Goal: Task Accomplishment & Management: Use online tool/utility

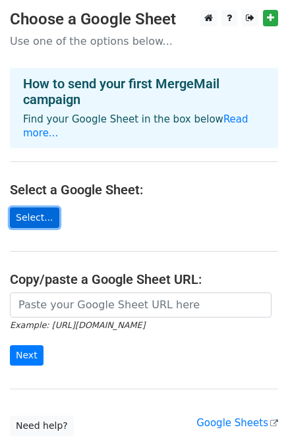
click at [34, 208] on link "Select..." at bounding box center [34, 218] width 49 height 20
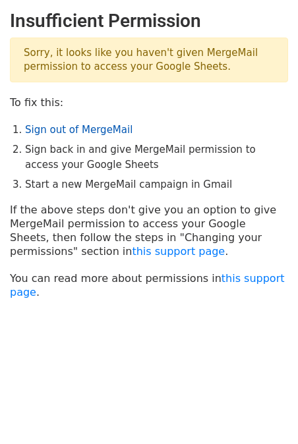
click at [72, 132] on link "Sign out of MergeMail" at bounding box center [78, 130] width 107 height 12
click at [48, 127] on link "Sign out of MergeMail" at bounding box center [78, 130] width 107 height 12
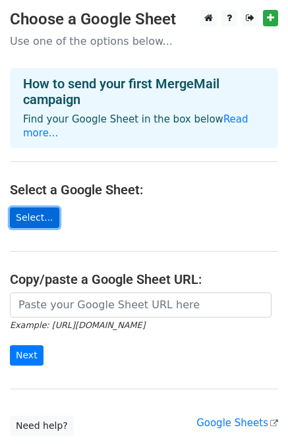
click at [36, 208] on link "Select..." at bounding box center [34, 218] width 49 height 20
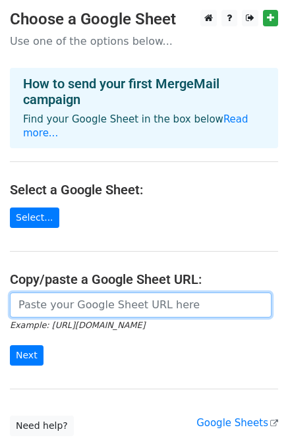
click at [69, 293] on input "url" at bounding box center [141, 305] width 262 height 25
paste input "https://docs.google.com/spreadsheets/d/1gH2qYbmp03VgOVWQXW37zx5CEP0Q_DqcNnlJocY…"
click at [58, 295] on input "https://docs.google.com/spreadsheets/d/1gH2qYbmp03VgOVWQXW37zx5CEP0Q_DqcNnlJocY…" at bounding box center [141, 305] width 262 height 25
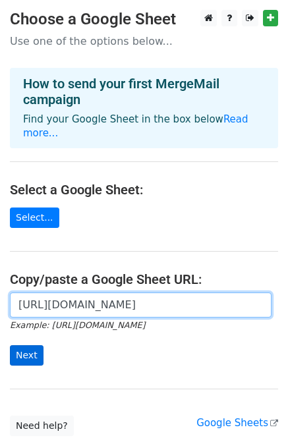
type input "https://docs.google.com/spreadsheets/d/1gH2qYbmp03VgOVWQXW37zx5CEP0Q_DqcNnlJocY…"
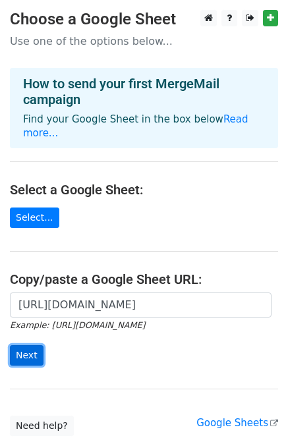
click at [28, 345] on input "Next" at bounding box center [27, 355] width 34 height 20
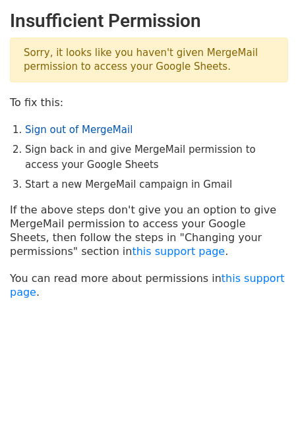
click at [94, 125] on link "Sign out of MergeMail" at bounding box center [78, 130] width 107 height 12
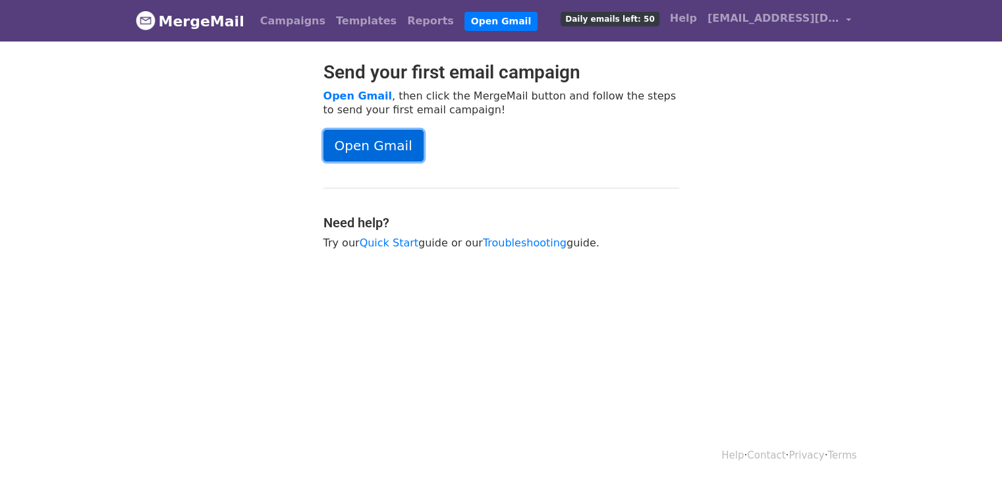
click at [398, 143] on link "Open Gmail" at bounding box center [374, 146] width 100 height 32
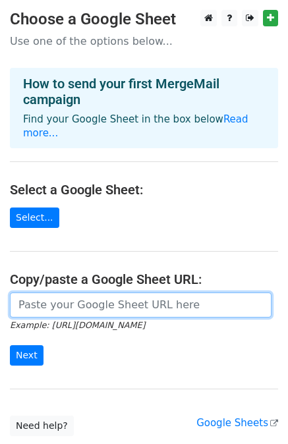
click at [28, 293] on input "url" at bounding box center [141, 305] width 262 height 25
type input "https://docs.google.com/spreadsheets/d/1gH2qYbmp03VgOVWQXW37zx5CEP0Q_DqcNnlJocY…"
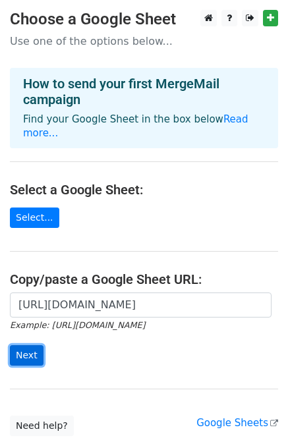
click at [18, 345] on input "Next" at bounding box center [27, 355] width 34 height 20
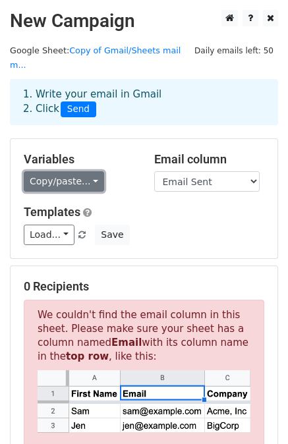
click at [82, 171] on link "Copy/paste..." at bounding box center [64, 181] width 80 height 20
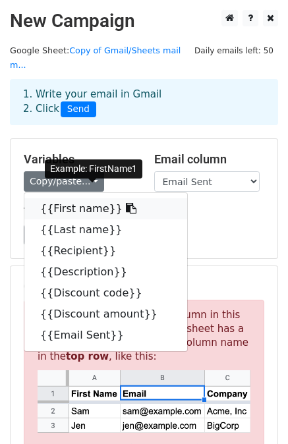
click at [86, 198] on link "{{First name}}" at bounding box center [105, 208] width 163 height 21
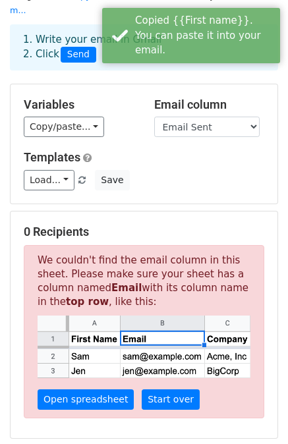
scroll to position [53, 0]
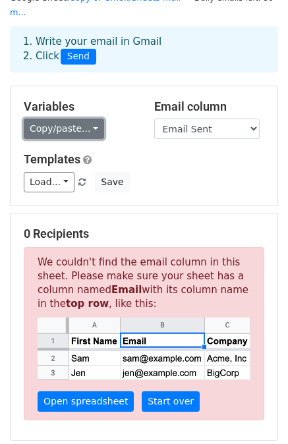
click at [90, 119] on link "Copy/paste..." at bounding box center [64, 129] width 80 height 20
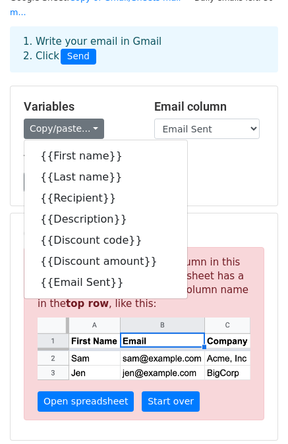
click at [178, 172] on div "Load... No templates saved Save" at bounding box center [144, 182] width 260 height 20
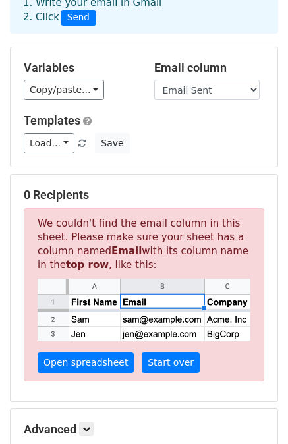
scroll to position [97, 0]
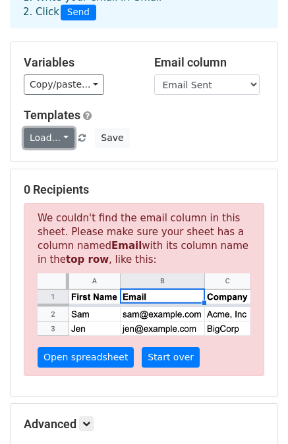
click at [56, 128] on link "Load..." at bounding box center [49, 138] width 51 height 20
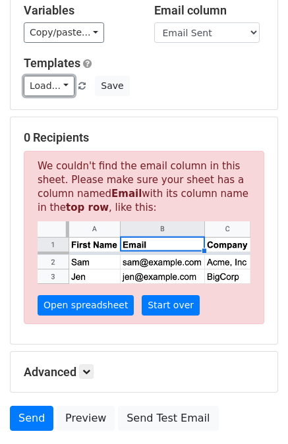
scroll to position [150, 0]
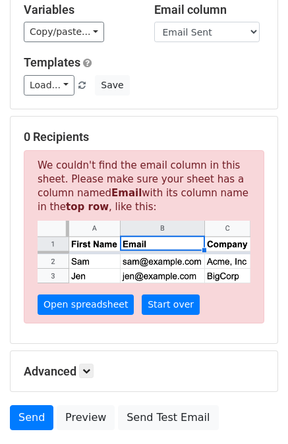
click at [88, 117] on div "0 Recipients We couldn't find the email column in this sheet. Please make sure …" at bounding box center [144, 230] width 267 height 227
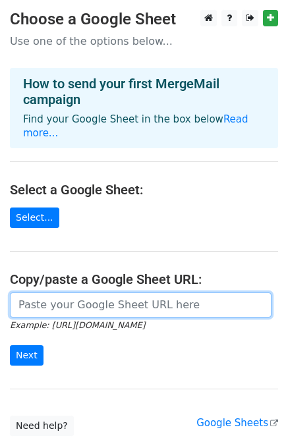
click at [84, 293] on input "url" at bounding box center [141, 305] width 262 height 25
type input "https://docs.google.com/spreadsheets/d/1gH2qYbmp03VgOVWQXW37zx5CEP0Q_DqcNnlJocY…"
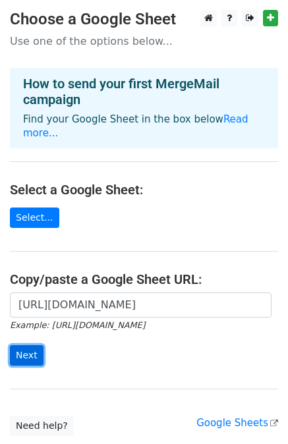
click at [32, 345] on input "Next" at bounding box center [27, 355] width 34 height 20
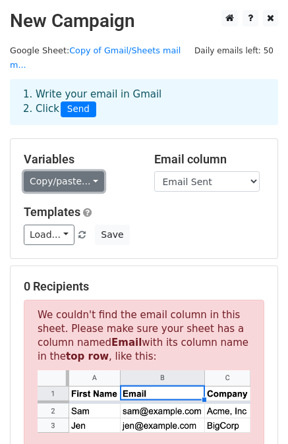
click at [73, 171] on link "Copy/paste..." at bounding box center [64, 181] width 80 height 20
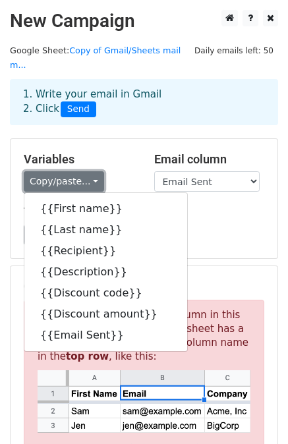
click at [67, 171] on link "Copy/paste..." at bounding box center [64, 181] width 80 height 20
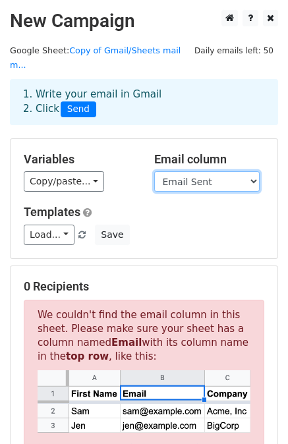
click at [190, 171] on select "First name Last name Recipient Description Discount code Discount amount Email …" at bounding box center [206, 181] width 105 height 20
click at [191, 171] on select "First name Last name Recipient Description Discount code Discount amount Email …" at bounding box center [206, 181] width 105 height 20
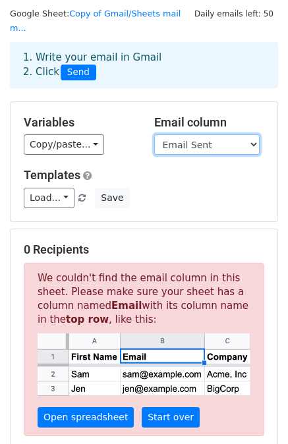
scroll to position [36, 0]
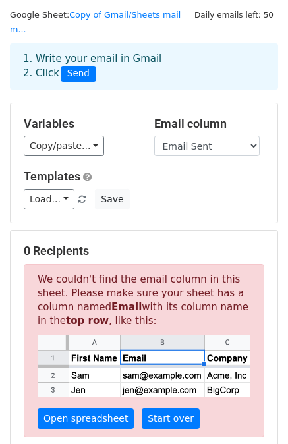
click at [32, 244] on h5 "0 Recipients" at bounding box center [144, 251] width 241 height 14
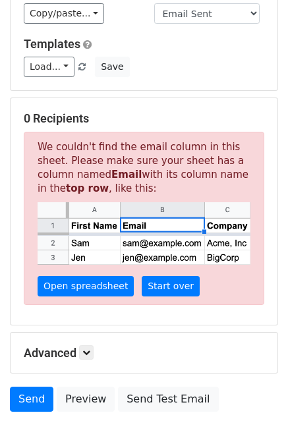
scroll to position [169, 0]
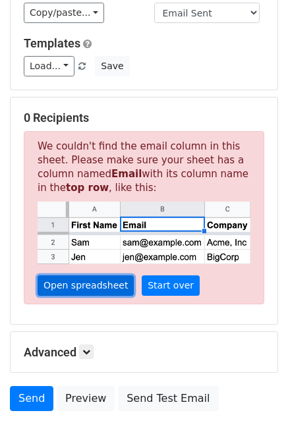
click at [94, 275] on link "Open spreadsheet" at bounding box center [86, 285] width 96 height 20
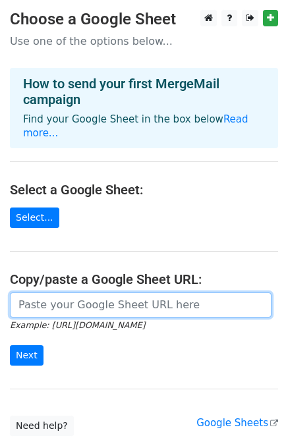
click at [123, 293] on input "url" at bounding box center [141, 305] width 262 height 25
type input "https://docs.google.com/spreadsheets/d/1gH2qYbmp03VgOVWQXW37zx5CEP0Q_DqcNnlJocY…"
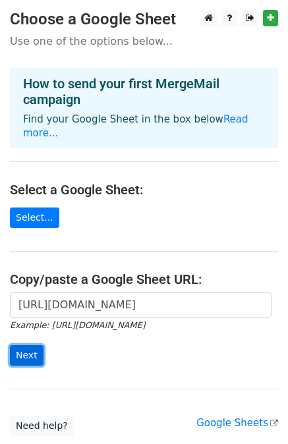
click at [30, 345] on input "Next" at bounding box center [27, 355] width 34 height 20
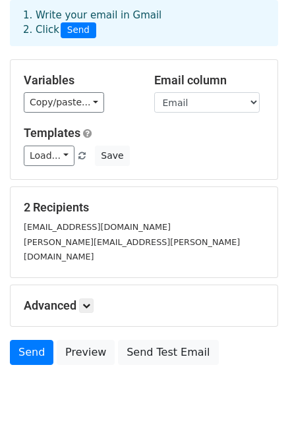
scroll to position [80, 0]
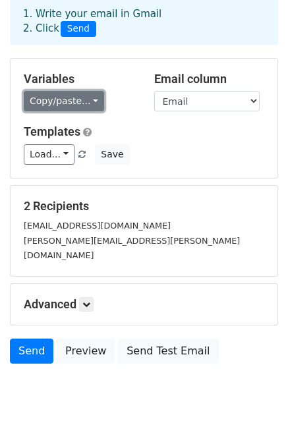
click at [63, 91] on link "Copy/paste..." at bounding box center [64, 101] width 80 height 20
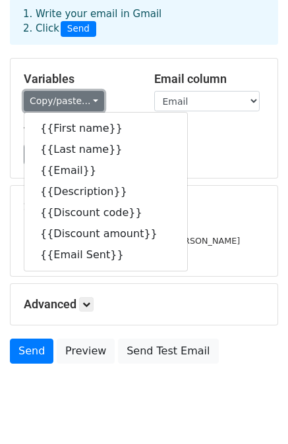
click at [59, 91] on link "Copy/paste..." at bounding box center [64, 101] width 80 height 20
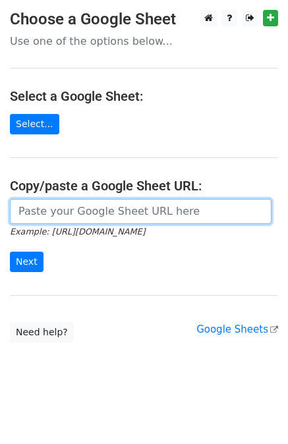
click at [61, 212] on input "url" at bounding box center [141, 211] width 262 height 25
type input "[URL][DOMAIN_NAME]"
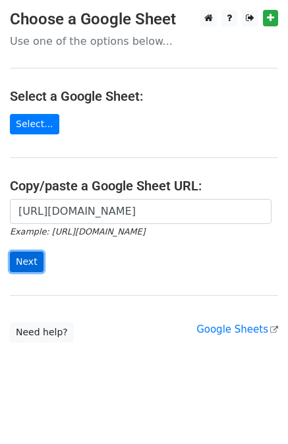
click at [30, 256] on input "Next" at bounding box center [27, 262] width 34 height 20
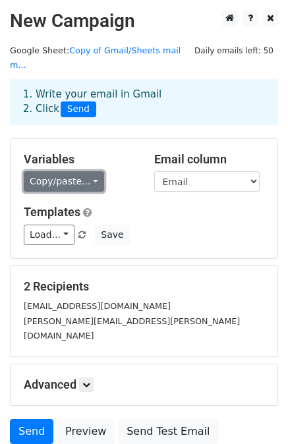
click at [66, 171] on link "Copy/paste..." at bounding box center [64, 181] width 80 height 20
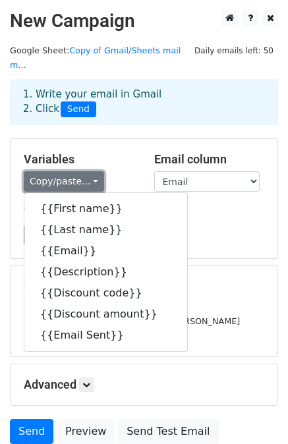
click at [86, 171] on link "Copy/paste..." at bounding box center [64, 181] width 80 height 20
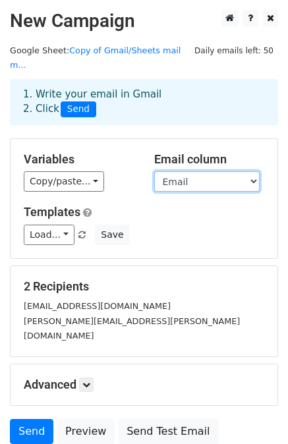
click at [178, 171] on select "First name Last name Email Description Discount code Discount amount Email Sent" at bounding box center [206, 181] width 105 height 20
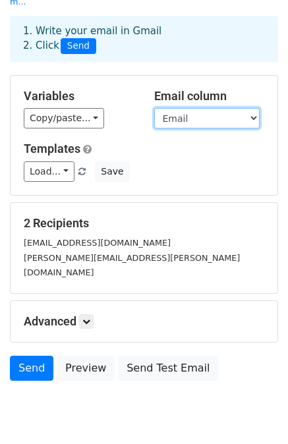
scroll to position [68, 0]
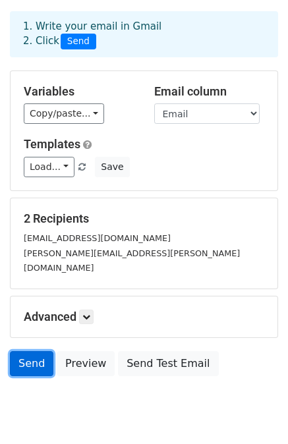
click at [28, 351] on link "Send" at bounding box center [31, 363] width 43 height 25
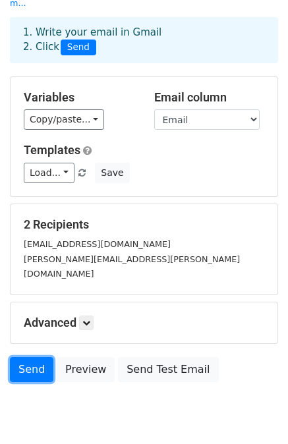
scroll to position [80, 0]
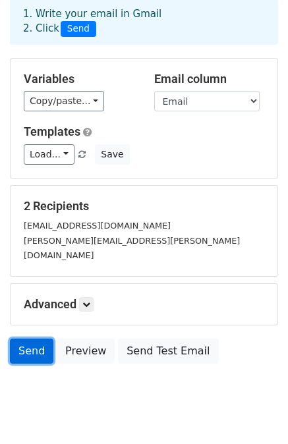
click at [31, 339] on link "Send" at bounding box center [31, 351] width 43 height 25
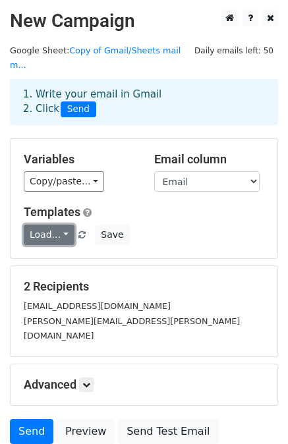
click at [53, 225] on link "Load..." at bounding box center [49, 235] width 51 height 20
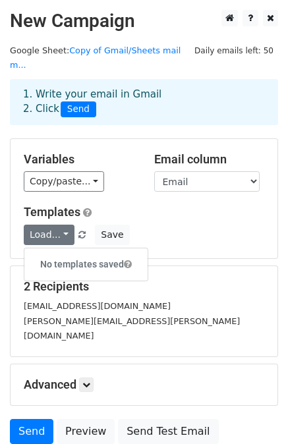
click at [115, 317] on div "2 Recipients saket.t2027d@iimbg.ac.in hatwar.mandesh@gmail.com" at bounding box center [144, 311] width 267 height 90
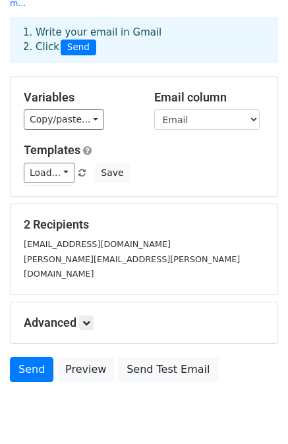
scroll to position [69, 0]
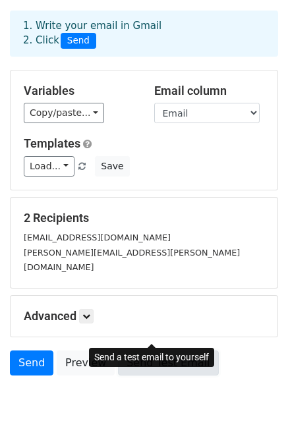
click at [133, 351] on link "Send Test Email" at bounding box center [168, 363] width 100 height 25
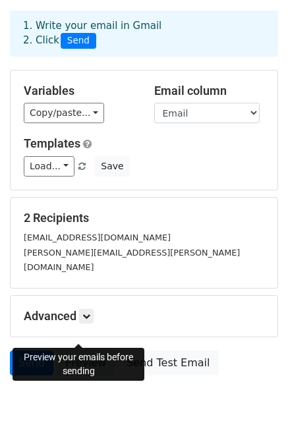
click at [85, 351] on link "Preview" at bounding box center [86, 363] width 58 height 25
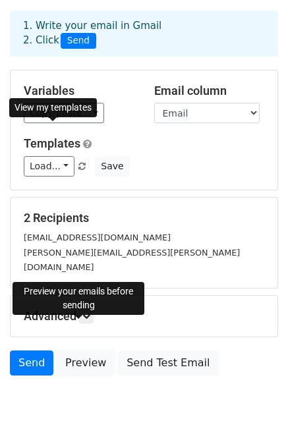
scroll to position [0, 0]
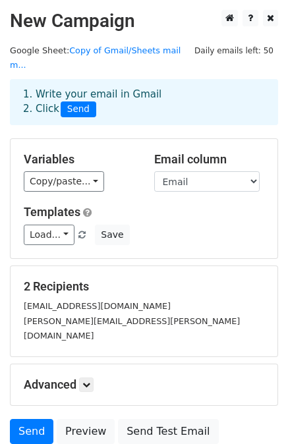
click at [105, 20] on h2 "New Campaign" at bounding box center [144, 21] width 268 height 22
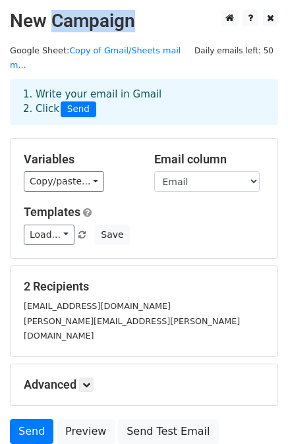
click at [105, 20] on h2 "New Campaign" at bounding box center [144, 21] width 268 height 22
click at [152, 19] on h2 "New Campaign" at bounding box center [144, 21] width 268 height 22
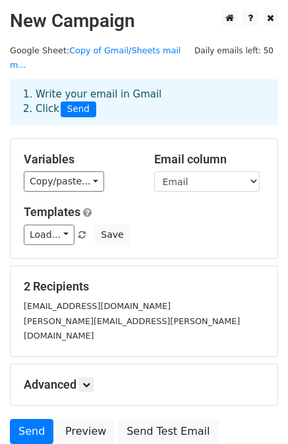
click at [74, 101] on span "Send" at bounding box center [79, 109] width 36 height 16
click at [27, 419] on link "Send" at bounding box center [31, 431] width 43 height 25
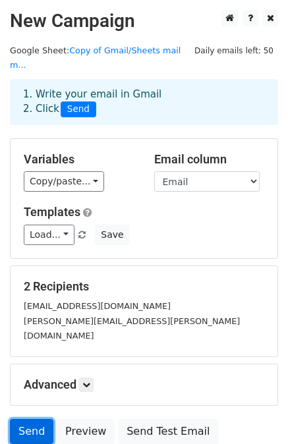
click at [27, 419] on link "Send" at bounding box center [31, 431] width 43 height 25
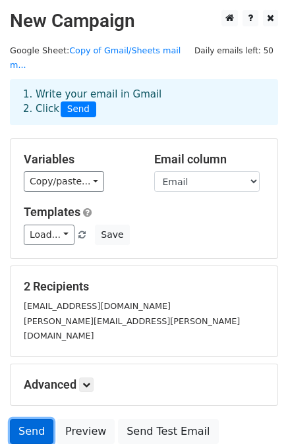
click at [27, 419] on link "Send" at bounding box center [31, 431] width 43 height 25
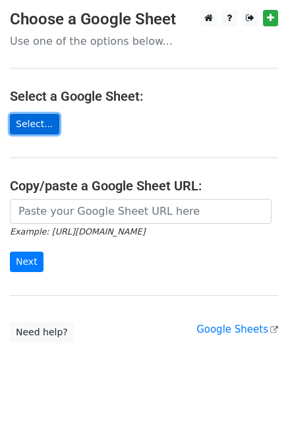
click at [32, 129] on link "Select..." at bounding box center [34, 124] width 49 height 20
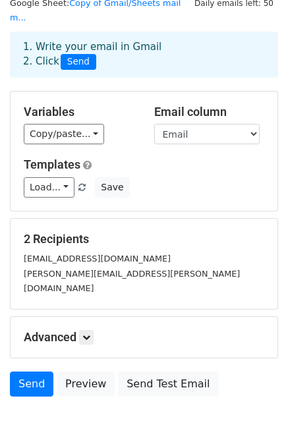
scroll to position [80, 0]
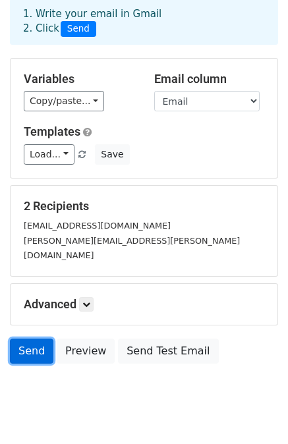
click at [37, 339] on link "Send" at bounding box center [31, 351] width 43 height 25
click at [18, 339] on link "Send" at bounding box center [31, 351] width 43 height 25
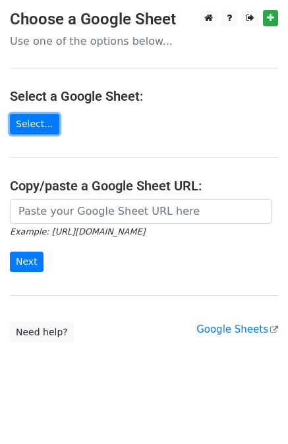
click at [32, 128] on link "Select..." at bounding box center [34, 124] width 49 height 20
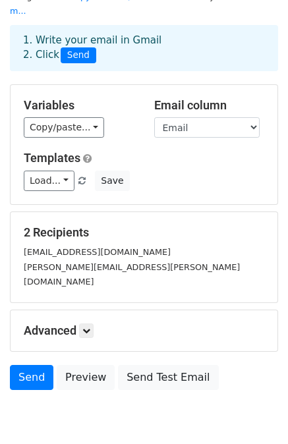
scroll to position [55, 0]
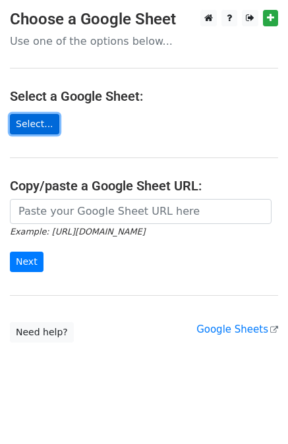
click at [32, 124] on link "Select..." at bounding box center [34, 124] width 49 height 20
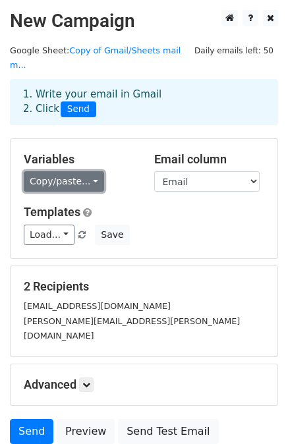
click at [67, 171] on link "Copy/paste..." at bounding box center [64, 181] width 80 height 20
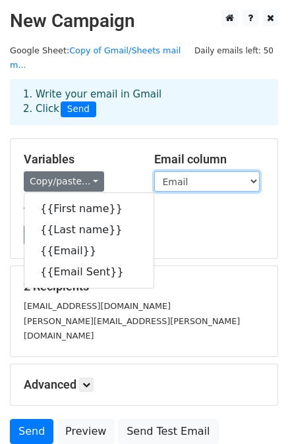
click at [192, 171] on select "First name Last name Email Email Sent" at bounding box center [206, 181] width 105 height 20
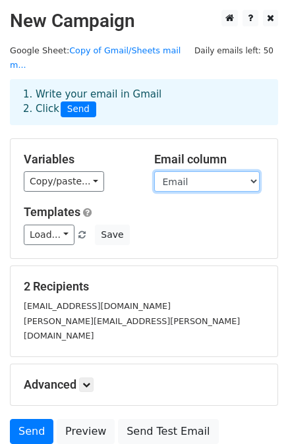
click at [154, 171] on select "First name Last name Email Email Sent" at bounding box center [206, 181] width 105 height 20
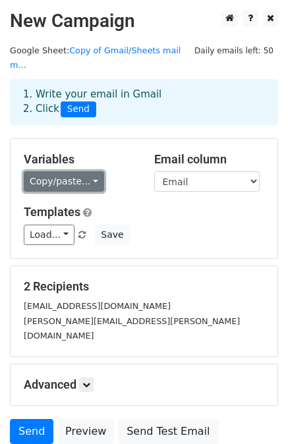
click at [84, 171] on link "Copy/paste..." at bounding box center [64, 181] width 80 height 20
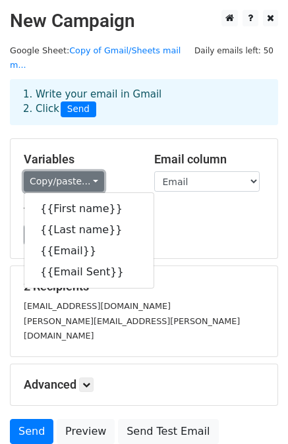
click at [81, 171] on link "Copy/paste..." at bounding box center [64, 181] width 80 height 20
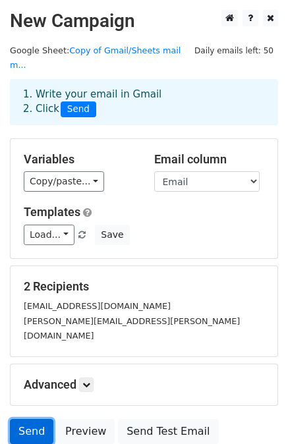
click at [40, 419] on link "Send" at bounding box center [31, 431] width 43 height 25
click at [34, 419] on link "Send" at bounding box center [31, 431] width 43 height 25
